Goal: Find specific page/section: Find specific page/section

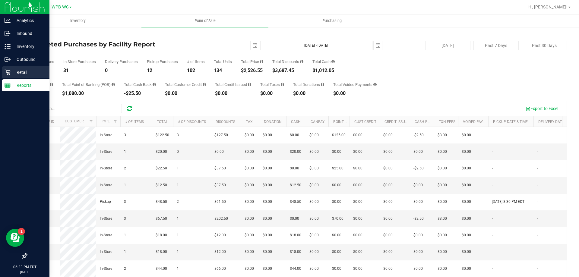
click at [11, 69] on p "Retail" at bounding box center [29, 72] width 36 height 7
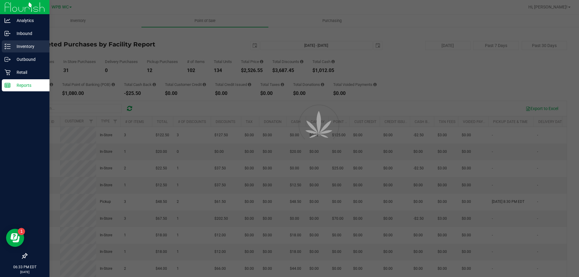
click at [33, 49] on p "Inventory" at bounding box center [29, 46] width 36 height 7
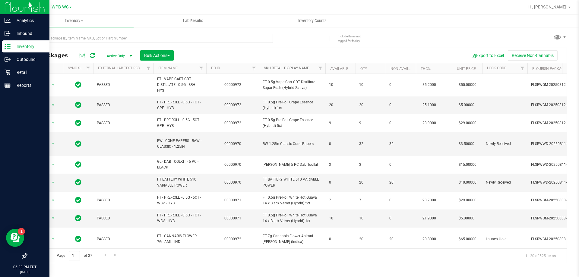
click at [289, 68] on link "Sku Retail Display Name" at bounding box center [286, 68] width 45 height 4
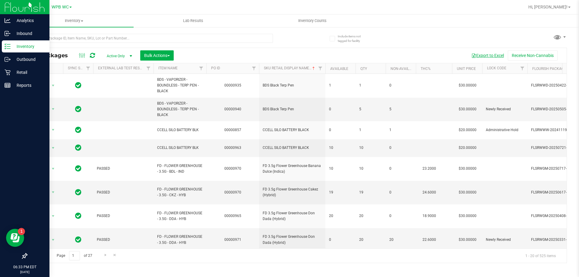
click at [493, 56] on button "Export to Excel" at bounding box center [488, 55] width 40 height 10
click at [73, 39] on input "text" at bounding box center [150, 38] width 246 height 9
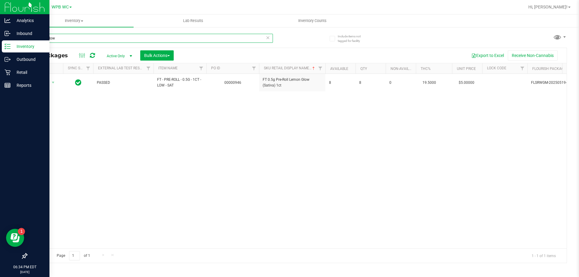
type input "lemon glow"
click at [9, 72] on icon at bounding box center [8, 73] width 6 height 6
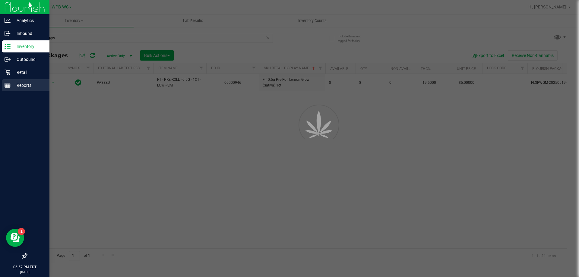
click at [11, 86] on p "Reports" at bounding box center [29, 85] width 36 height 7
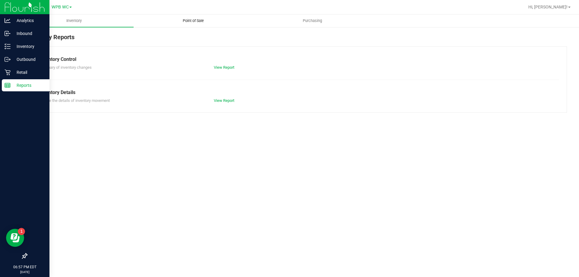
click at [187, 19] on span "Point of Sale" at bounding box center [193, 20] width 37 height 5
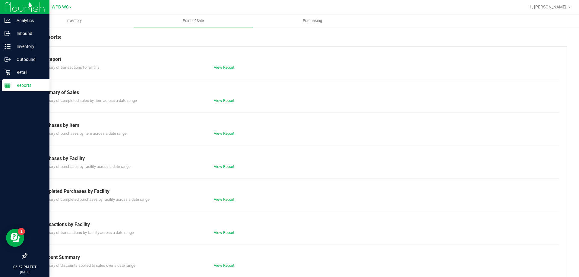
click at [225, 199] on link "View Report" at bounding box center [224, 199] width 21 height 5
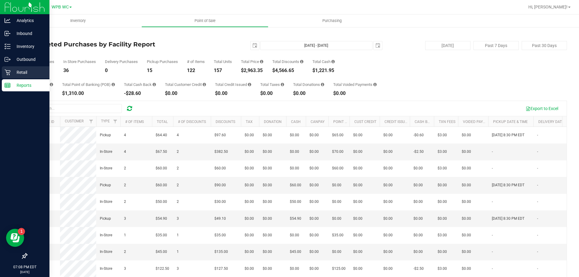
click at [11, 73] on p "Retail" at bounding box center [29, 72] width 36 height 7
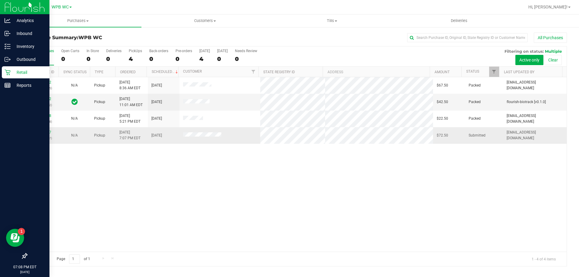
click at [51, 134] on div "11820687 (316285487)" at bounding box center [42, 135] width 24 height 11
click at [47, 132] on link "11820687" at bounding box center [42, 132] width 17 height 4
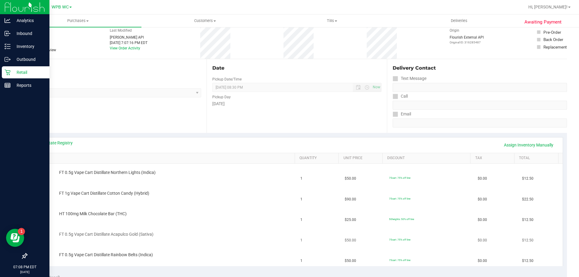
scroll to position [91, 0]
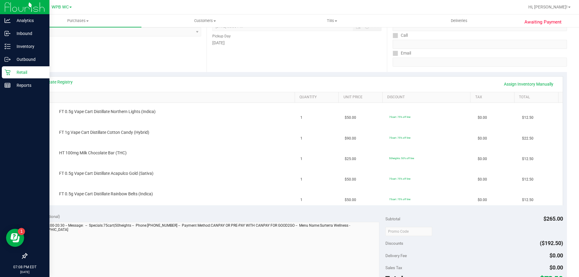
click at [12, 72] on p "Retail" at bounding box center [29, 72] width 36 height 7
